Goal: Complete application form

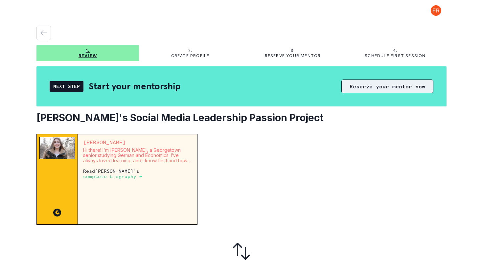
click at [357, 85] on button "Reserve your mentor now" at bounding box center [388, 87] width 92 height 14
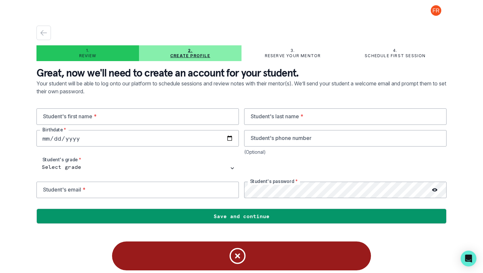
click at [48, 25] on div "1. Review 2. Create profile 3. Reserve your mentor 4. Schedule first session Gr…" at bounding box center [241, 125] width 410 height 214
click at [46, 33] on icon "button" at bounding box center [44, 33] width 8 height 8
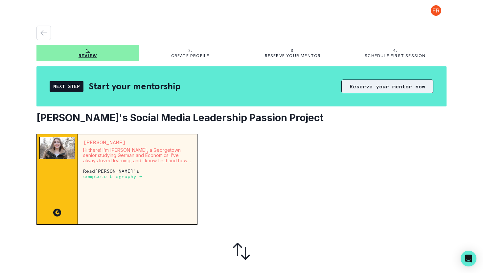
click at [370, 92] on button "Reserve your mentor now" at bounding box center [388, 87] width 92 height 14
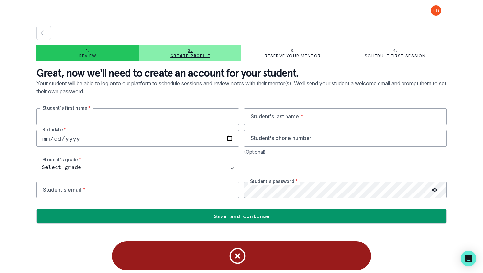
click at [129, 113] on input "text" at bounding box center [137, 116] width 203 height 16
type input "Lexie"
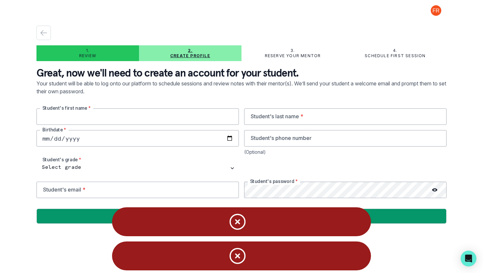
click at [174, 113] on input "text" at bounding box center [137, 116] width 203 height 16
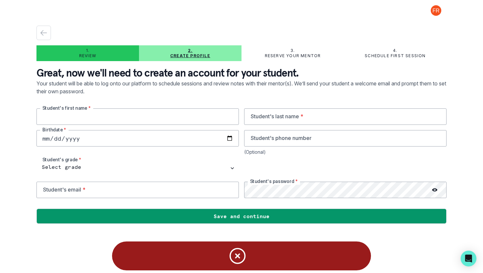
type input "Lexie"
click at [282, 120] on input "text" at bounding box center [345, 116] width 203 height 16
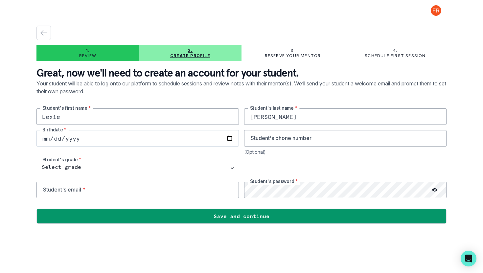
type input "[PERSON_NAME]"
click at [205, 140] on input "date" at bounding box center [137, 138] width 203 height 16
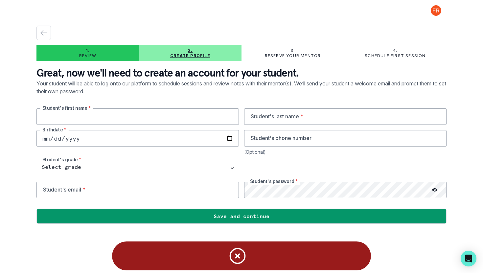
click at [125, 115] on input "text" at bounding box center [137, 116] width 203 height 16
type input "Lexie"
click at [274, 123] on input "text" at bounding box center [345, 116] width 203 height 16
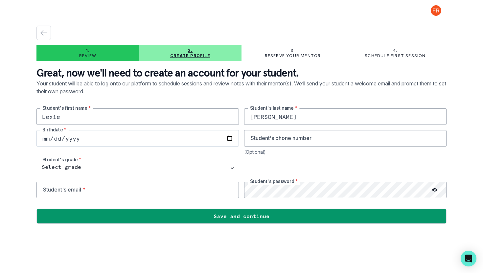
type input "[PERSON_NAME]"
click at [181, 143] on input "date" at bounding box center [137, 138] width 203 height 16
type input "[DATE]"
click at [289, 137] on input "tel" at bounding box center [345, 138] width 203 height 16
type input "9176856074"
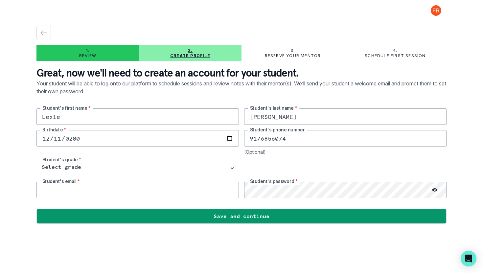
click at [168, 188] on input "email" at bounding box center [137, 190] width 203 height 16
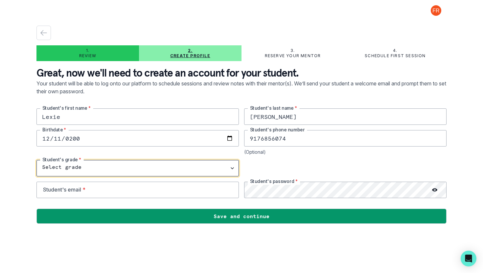
click at [142, 171] on select "Select grade 1st Grade 2nd Grade 3rd Grade 4th Grade 5th Grade 6th Grade 7th Gr…" at bounding box center [137, 168] width 203 height 16
select select "10th Grade"
click at [36, 160] on select "Select grade 1st Grade 2nd Grade 3rd Grade 4th Grade 5th Grade 6th Grade 7th Gr…" at bounding box center [137, 168] width 203 height 16
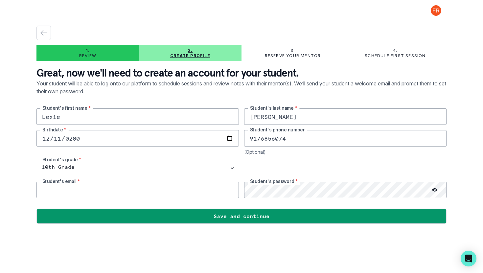
click at [120, 191] on input "email" at bounding box center [137, 190] width 203 height 16
type input "[EMAIL_ADDRESS][DOMAIN_NAME]"
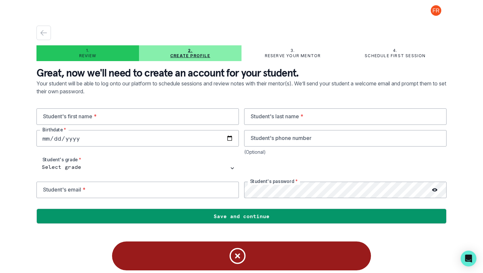
click at [185, 199] on div at bounding box center [241, 203] width 410 height 11
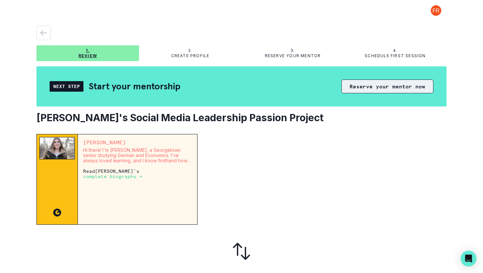
click at [362, 86] on button "Reserve your mentor now" at bounding box center [388, 87] width 92 height 14
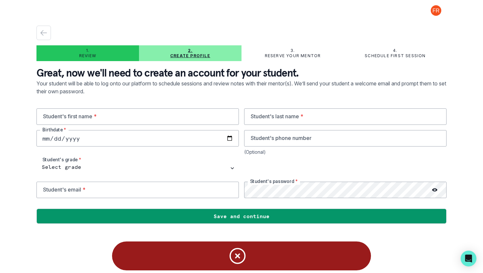
click at [237, 257] on icon "Notifications" at bounding box center [238, 256] width 20 height 20
click at [143, 111] on input "text" at bounding box center [137, 116] width 203 height 16
type input "Lexie"
click at [301, 115] on input "text" at bounding box center [345, 116] width 203 height 16
type input "[PERSON_NAME]"
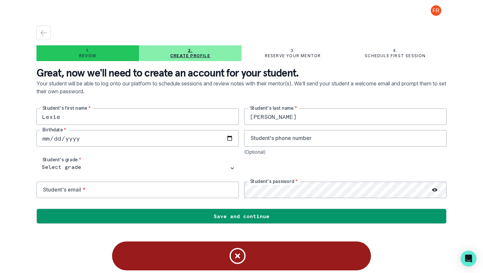
click at [140, 140] on input "date" at bounding box center [137, 138] width 203 height 16
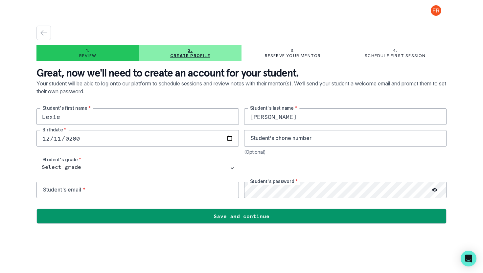
type input "[DATE]"
click at [257, 138] on input "tel" at bounding box center [345, 138] width 203 height 16
type input "9176856074"
click at [121, 167] on main "1. Review 2. Create profile 3. Reserve your mentor 4. Schedule first session Gr…" at bounding box center [241, 136] width 421 height 273
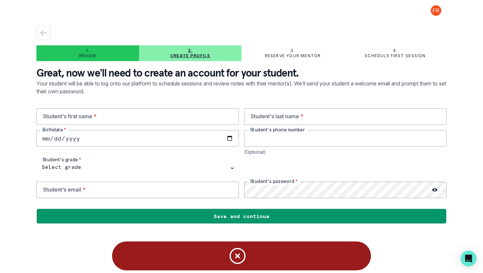
click at [256, 136] on input "tel" at bounding box center [345, 138] width 203 height 16
type input "9176856074"
click at [203, 143] on input "date" at bounding box center [137, 138] width 203 height 16
type input "[DATE]"
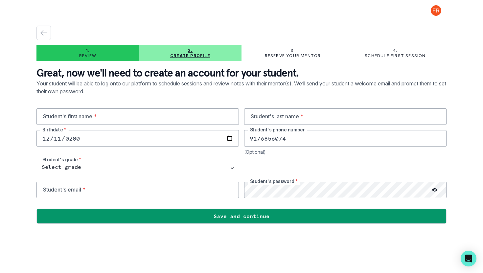
click at [181, 127] on div "Student's first name * Student's last name * 2009-12-11 Birthdate * 9176856074 …" at bounding box center [241, 153] width 410 height 90
click at [181, 123] on input "text" at bounding box center [137, 116] width 203 height 16
type input "Lexie"
click at [340, 117] on input "text" at bounding box center [345, 116] width 203 height 16
type input "[PERSON_NAME]"
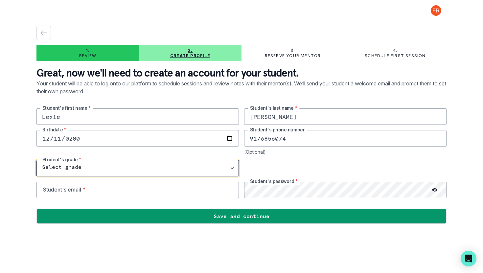
click at [205, 167] on select "Select grade 1st Grade 2nd Grade 3rd Grade 4th Grade 5th Grade 6th Grade 7th Gr…" at bounding box center [137, 168] width 203 height 16
select select "10th Grade"
click at [36, 160] on select "Select grade 1st Grade 2nd Grade 3rd Grade 4th Grade 5th Grade 6th Grade 7th Gr…" at bounding box center [137, 168] width 203 height 16
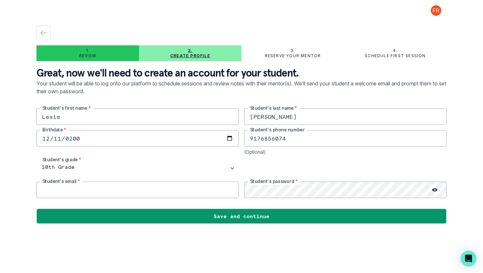
click at [102, 192] on input "email" at bounding box center [137, 190] width 203 height 16
type input "[EMAIL_ADDRESS][DOMAIN_NAME]"
click at [436, 188] on icon at bounding box center [434, 189] width 5 height 5
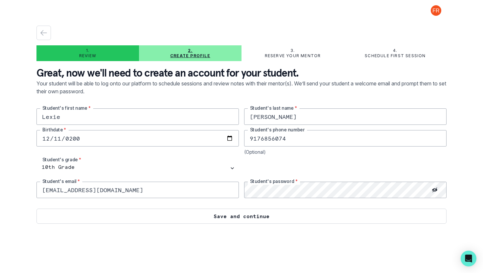
click at [233, 219] on button "Save and continue" at bounding box center [241, 216] width 410 height 15
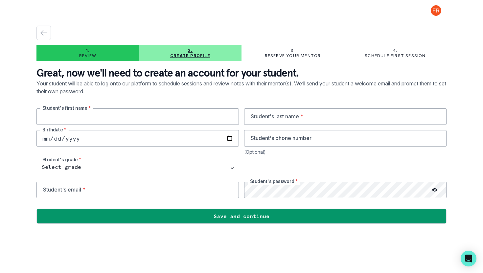
click at [148, 114] on input "text" at bounding box center [137, 116] width 203 height 16
type input "Lexie"
click at [97, 140] on input "date" at bounding box center [137, 138] width 203 height 16
click at [283, 122] on input "text" at bounding box center [345, 116] width 203 height 16
type input "[PERSON_NAME]"
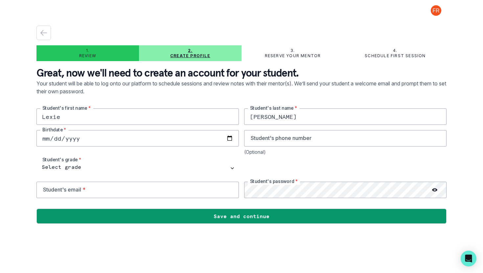
click at [174, 136] on input "date" at bounding box center [137, 138] width 203 height 16
type input "[DATE]"
click at [265, 146] on input "tel" at bounding box center [345, 138] width 203 height 16
type input "9176856074"
click at [146, 159] on div "Lexie Student's first name * Elkind Student's last name * 2009-12-11 Birthdate …" at bounding box center [241, 153] width 410 height 90
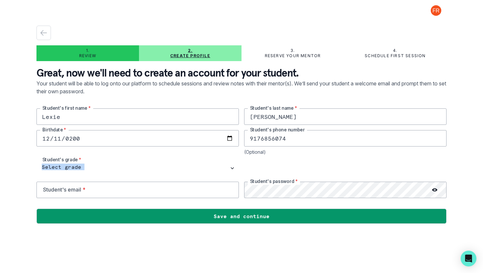
click at [146, 159] on div "Lexie Student's first name * Elkind Student's last name * 2009-12-11 Birthdate …" at bounding box center [241, 153] width 410 height 90
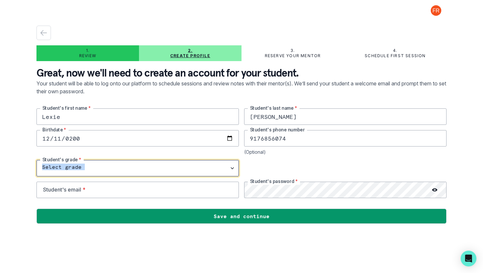
click at [146, 173] on select "Select grade 1st Grade 2nd Grade 3rd Grade 4th Grade 5th Grade 6th Grade 7th Gr…" at bounding box center [137, 168] width 203 height 16
select select "10th Grade"
click at [36, 160] on select "Select grade 1st Grade 2nd Grade 3rd Grade 4th Grade 5th Grade 6th Grade 7th Gr…" at bounding box center [137, 168] width 203 height 16
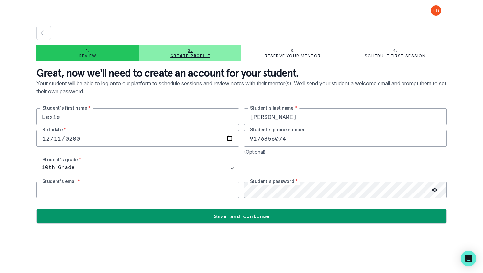
click at [117, 189] on input "email" at bounding box center [137, 190] width 203 height 16
type input "[EMAIL_ADDRESS][DOMAIN_NAME]"
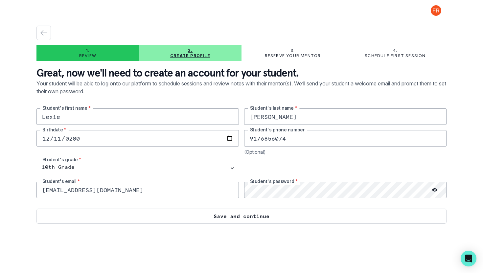
click at [286, 215] on button "Save and continue" at bounding box center [241, 216] width 410 height 15
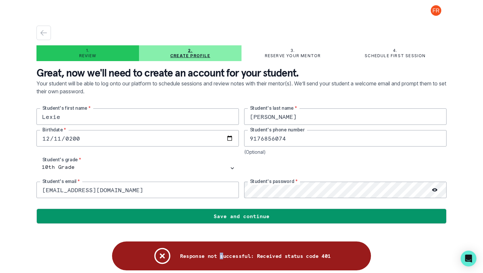
click at [222, 255] on p "Response not successful: Received status code 401" at bounding box center [255, 256] width 151 height 7
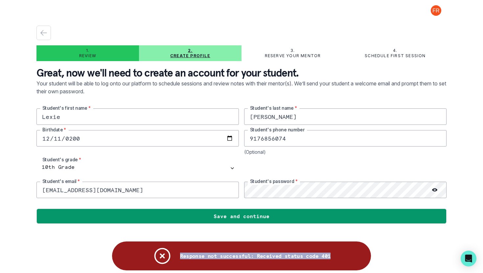
click at [222, 255] on p "Response not successful: Received status code 401" at bounding box center [255, 256] width 151 height 7
copy p "s"
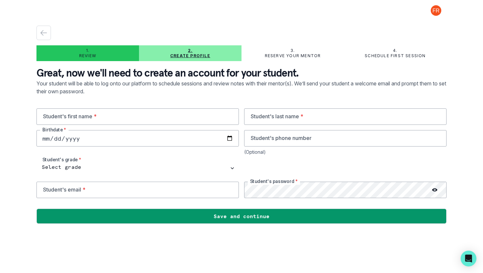
click at [430, 11] on button at bounding box center [436, 10] width 21 height 11
click at [314, 29] on div at bounding box center [241, 33] width 410 height 14
click at [139, 121] on input "text" at bounding box center [137, 116] width 203 height 16
type input "Lexie"
click at [287, 123] on input "text" at bounding box center [345, 116] width 203 height 16
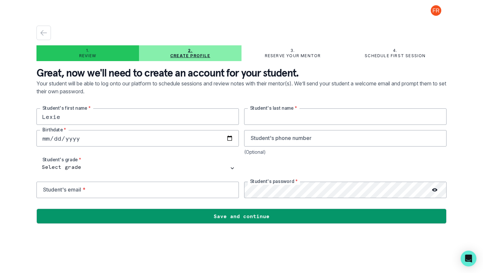
type input "[PERSON_NAME]"
click at [283, 139] on input "tel" at bounding box center [345, 138] width 203 height 16
type input "9176856074"
click at [194, 148] on div "Birthdate *" at bounding box center [137, 142] width 203 height 25
click at [192, 140] on input "date" at bounding box center [137, 138] width 203 height 16
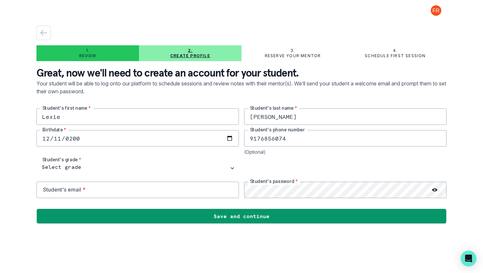
type input "[DATE]"
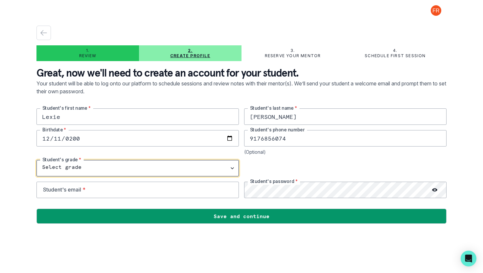
click at [79, 169] on select "Select grade 1st Grade 2nd Grade 3rd Grade 4th Grade 5th Grade 6th Grade 7th Gr…" at bounding box center [137, 168] width 203 height 16
select select "10th Grade"
click at [36, 160] on select "Select grade 1st Grade 2nd Grade 3rd Grade 4th Grade 5th Grade 6th Grade 7th Gr…" at bounding box center [137, 168] width 203 height 16
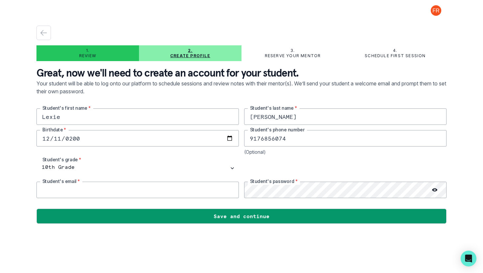
click at [75, 183] on input "email" at bounding box center [137, 190] width 203 height 16
type input "[EMAIL_ADDRESS][DOMAIN_NAME]"
click at [435, 188] on icon at bounding box center [434, 189] width 5 height 5
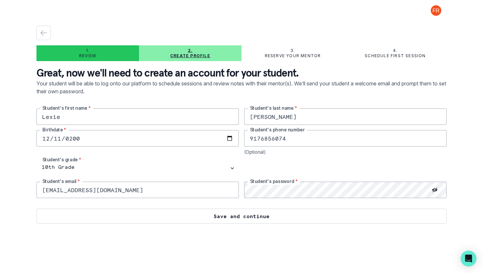
click at [372, 217] on button "Save and continue" at bounding box center [241, 216] width 410 height 15
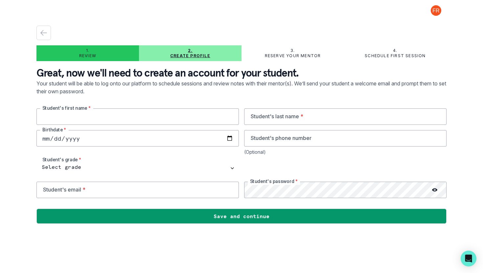
click at [123, 115] on input "text" at bounding box center [137, 116] width 203 height 16
type input "Lexie"
click at [102, 141] on input "date" at bounding box center [137, 138] width 203 height 16
type input "[DATE]"
click at [289, 119] on input "text" at bounding box center [345, 116] width 203 height 16
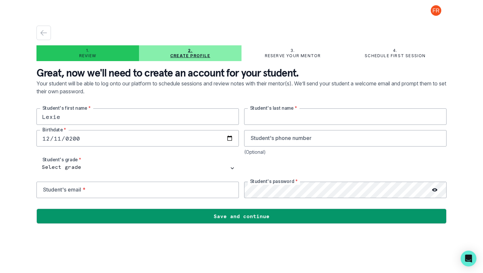
type input "[PERSON_NAME]"
click at [278, 142] on input "tel" at bounding box center [345, 138] width 203 height 16
type input "9176856074"
click at [435, 186] on div at bounding box center [435, 190] width 24 height 16
click at [434, 191] on icon at bounding box center [434, 189] width 5 height 3
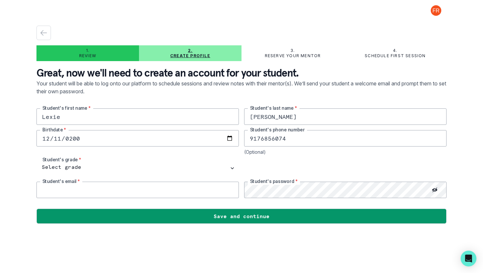
click at [145, 186] on input "email" at bounding box center [137, 190] width 203 height 16
type input "[EMAIL_ADDRESS][DOMAIN_NAME]"
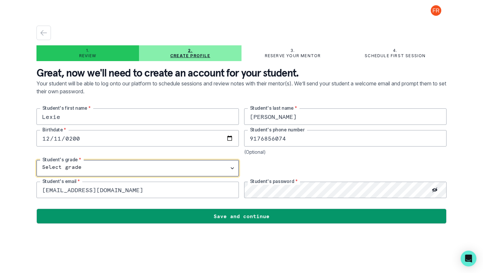
click at [116, 168] on select "Select grade 1st Grade 2nd Grade 3rd Grade 4th Grade 5th Grade 6th Grade 7th Gr…" at bounding box center [137, 168] width 203 height 16
select select "10th Grade"
click at [36, 160] on select "Select grade 1st Grade 2nd Grade 3rd Grade 4th Grade 5th Grade 6th Grade 7th Gr…" at bounding box center [137, 168] width 203 height 16
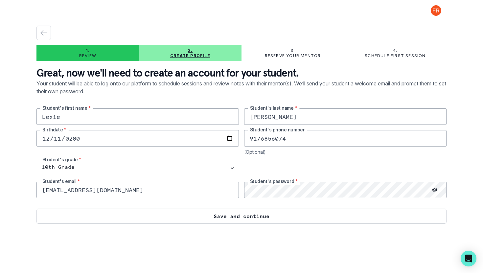
click at [211, 220] on button "Save and continue" at bounding box center [241, 216] width 410 height 15
